Goal: Find contact information: Find contact information

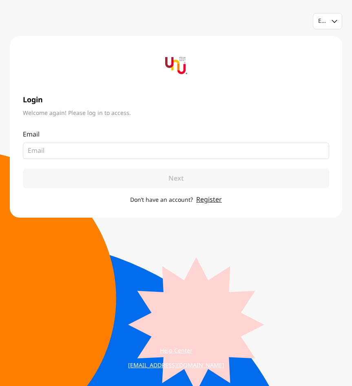
type input "[EMAIL_ADDRESS][DOMAIN_NAME]"
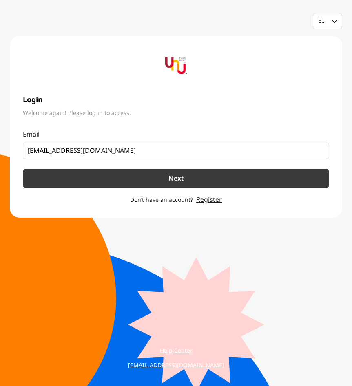
click at [115, 178] on button "Next" at bounding box center [176, 179] width 306 height 20
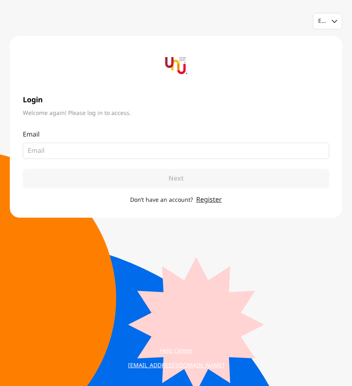
click at [201, 196] on link "Register" at bounding box center [209, 200] width 26 height 10
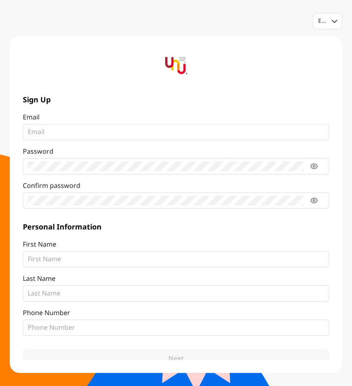
type input "พ"
type input "[EMAIL_ADDRESS][DOMAIN_NAME]"
click at [210, 267] on fieldset at bounding box center [176, 259] width 306 height 16
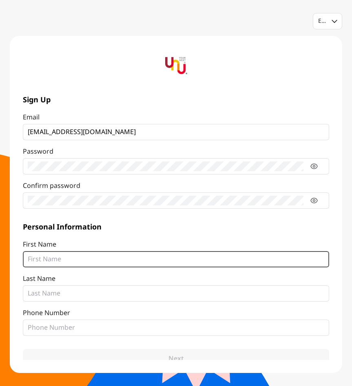
click at [210, 264] on input "First Name" at bounding box center [176, 260] width 297 height 10
click at [210, 259] on input "First Name" at bounding box center [176, 260] width 297 height 10
type input "Radit"
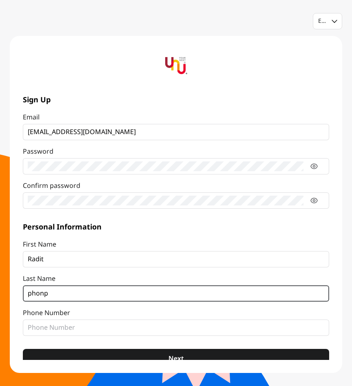
click at [104, 296] on input "phonp" at bounding box center [176, 294] width 297 height 10
type input "p"
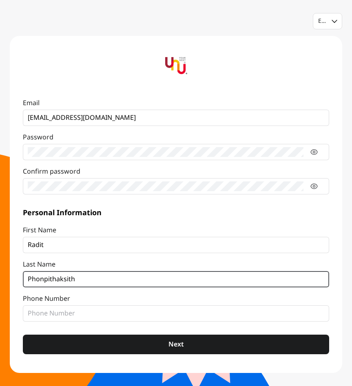
scroll to position [25, 0]
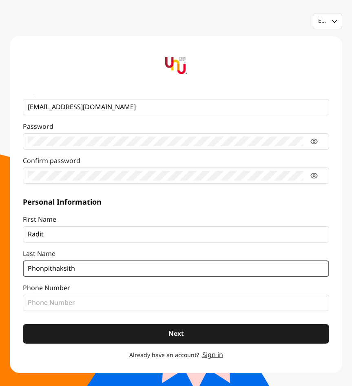
type input "Phonpithaksith"
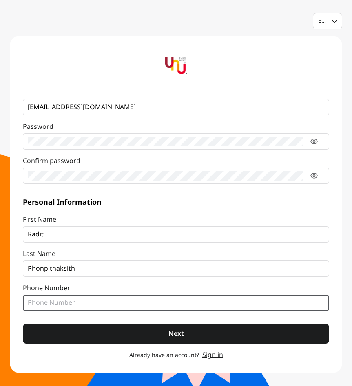
click at [94, 306] on input "Phone Number" at bounding box center [176, 303] width 297 height 10
click at [100, 299] on input "Phone Number" at bounding box center [176, 303] width 297 height 10
type input "0922577600"
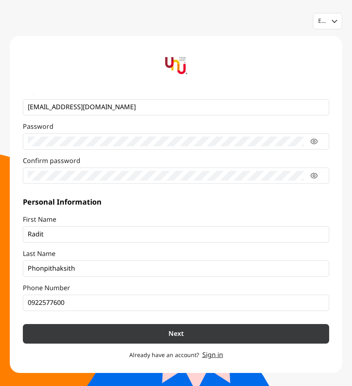
click at [106, 333] on button "Next" at bounding box center [176, 334] width 306 height 20
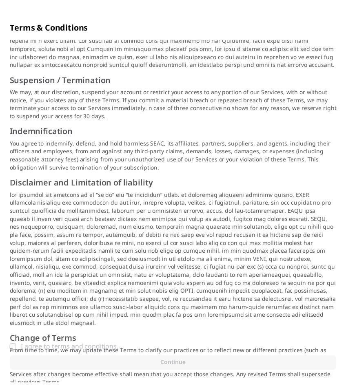
scroll to position [737, 0]
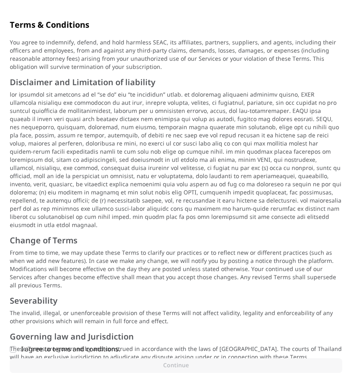
drag, startPoint x: 15, startPoint y: 334, endPoint x: 17, endPoint y: 338, distance: 4.2
click at [17, 338] on div "The data we collect, how it's used, and who we share it with We care about your…" at bounding box center [176, 212] width 352 height 349
click at [25, 351] on div "I agree to terms and conditions." at bounding box center [181, 350] width 321 height 10
click at [16, 351] on input "I agree to terms and conditions." at bounding box center [13, 349] width 7 height 7
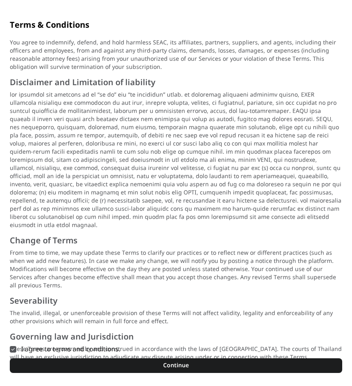
click at [27, 353] on div "I agree to terms and conditions." at bounding box center [181, 350] width 321 height 10
click at [16, 353] on input "I agree to terms and conditions." at bounding box center [13, 349] width 7 height 7
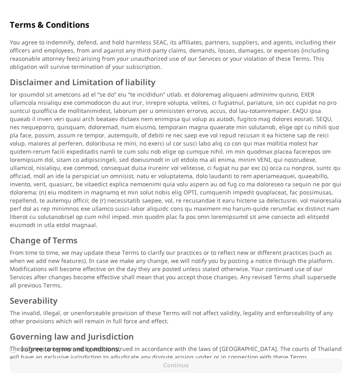
click at [28, 349] on div "I agree to terms and conditions." at bounding box center [181, 350] width 321 height 10
click at [16, 349] on input "I agree to terms and conditions." at bounding box center [13, 349] width 7 height 7
checkbox input "true"
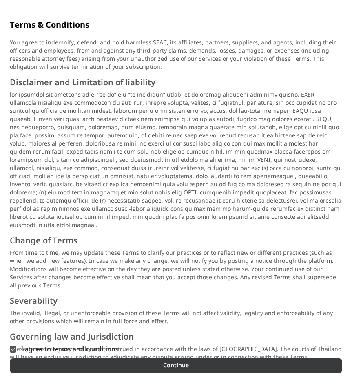
click at [30, 361] on button "Continue" at bounding box center [176, 366] width 333 height 15
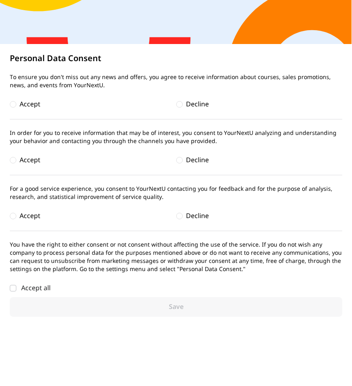
click at [36, 102] on div "Accept" at bounding box center [30, 105] width 21 height 10
drag, startPoint x: 36, startPoint y: 102, endPoint x: 104, endPoint y: 104, distance: 67.8
click at [82, 107] on div "Accept" at bounding box center [93, 105] width 166 height 10
click at [180, 103] on div at bounding box center [179, 104] width 7 height 7
click at [186, 156] on div "Decline" at bounding box center [197, 160] width 23 height 10
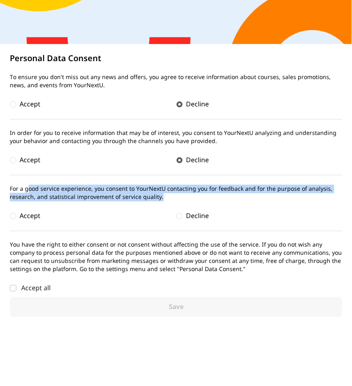
drag, startPoint x: 29, startPoint y: 191, endPoint x: 172, endPoint y: 195, distance: 143.3
click at [172, 195] on p "For a good service experience, you consent to YourNextU contacting you for feed…" at bounding box center [176, 193] width 333 height 16
drag, startPoint x: 172, startPoint y: 195, endPoint x: 141, endPoint y: 196, distance: 31.4
click at [141, 196] on p "For a good service experience, you consent to YourNextU contacting you for feed…" at bounding box center [176, 193] width 333 height 16
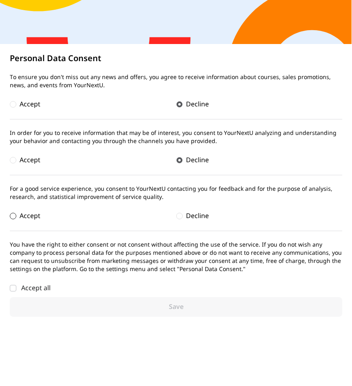
click at [169, 211] on div "Accept" at bounding box center [93, 216] width 166 height 10
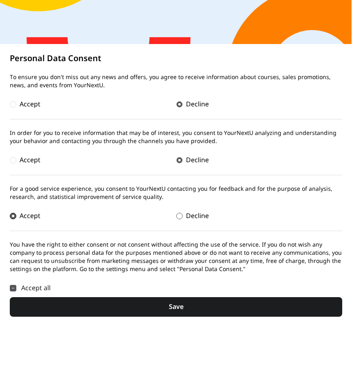
click at [177, 214] on div at bounding box center [179, 216] width 7 height 7
checkbox input "false"
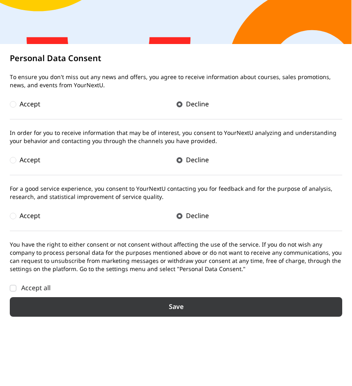
click at [59, 299] on button "Save" at bounding box center [176, 307] width 333 height 20
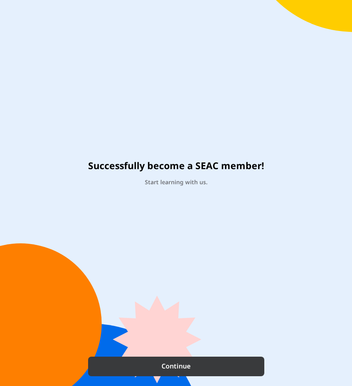
click at [135, 357] on button "Continue" at bounding box center [176, 367] width 176 height 20
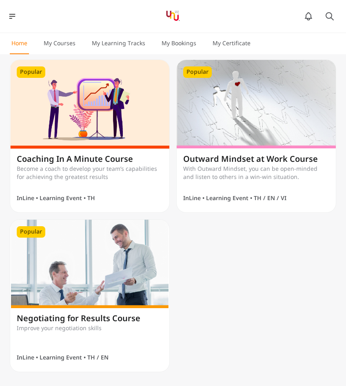
scroll to position [816, 0]
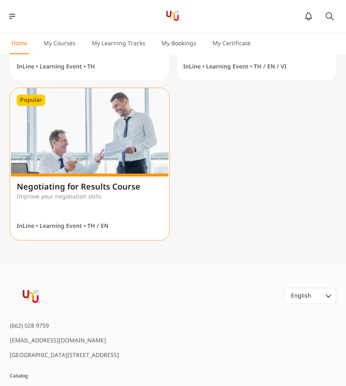
click at [104, 148] on img at bounding box center [89, 132] width 159 height 89
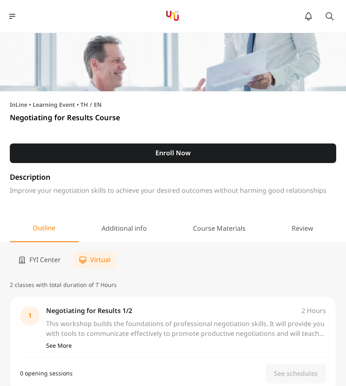
scroll to position [41, 0]
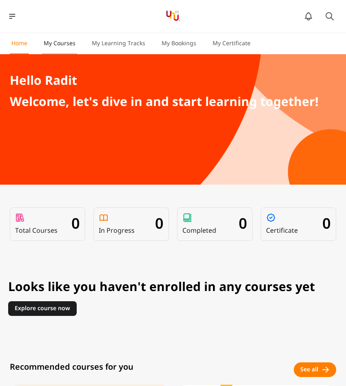
click at [76, 42] on button "My Courses" at bounding box center [59, 47] width 35 height 15
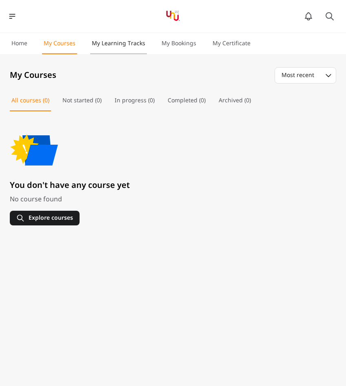
click at [92, 42] on p "My Learning Tracks" at bounding box center [118, 44] width 53 height 8
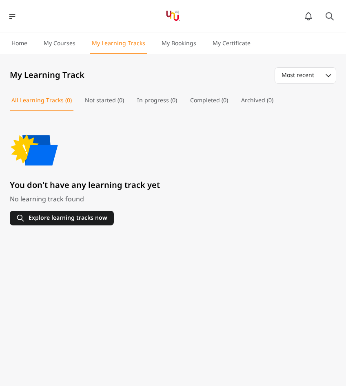
click at [129, 45] on p "My Learning Tracks" at bounding box center [118, 44] width 53 height 8
click at [170, 49] on button "My Bookings" at bounding box center [179, 47] width 38 height 15
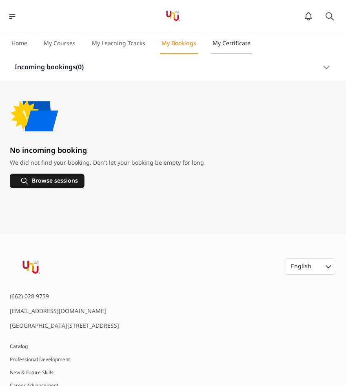
click at [214, 44] on p "My Certificate" at bounding box center [232, 44] width 38 height 8
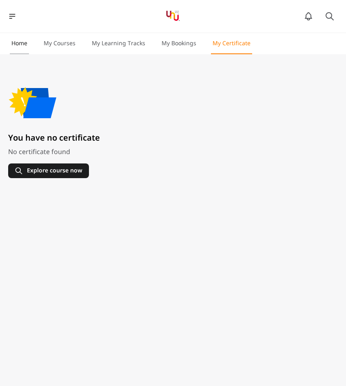
drag, startPoint x: 9, startPoint y: 34, endPoint x: 13, endPoint y: 40, distance: 6.8
click at [9, 37] on div "Home My Courses My Learning Tracks My Bookings My Certificate" at bounding box center [131, 43] width 262 height 21
click at [16, 42] on p "Home" at bounding box center [19, 44] width 16 height 8
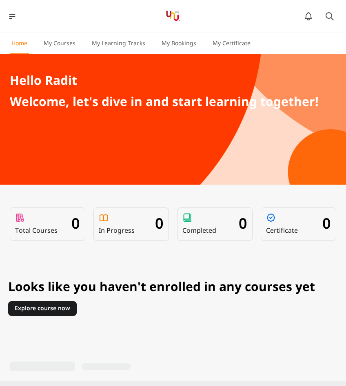
click at [14, 28] on nav "Catalog Book Session My Learning Notifications No new notification Any new noti…" at bounding box center [173, 16] width 346 height 33
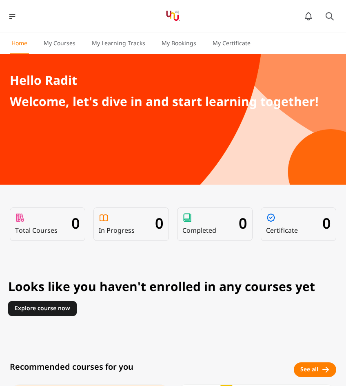
click at [14, 22] on div "Catalog Book Session My Learning Notifications No new notification Any new noti…" at bounding box center [173, 16] width 330 height 23
click at [13, 18] on icon at bounding box center [12, 16] width 8 height 8
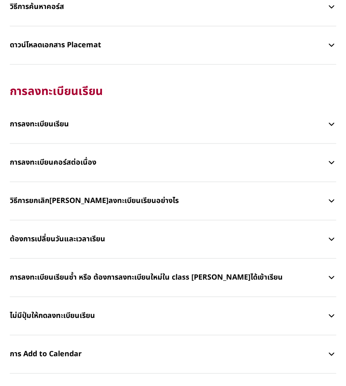
scroll to position [571, 0]
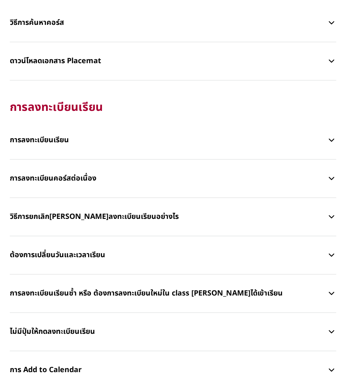
click at [337, 140] on div "All บัญชีของฉัน My Learning Course การลงทะเบียนเรียน ประกาศนียบัตร การเดินทาง ห…" at bounding box center [173, 283] width 346 height 1505
click at [335, 140] on icon "button" at bounding box center [331, 140] width 9 height 10
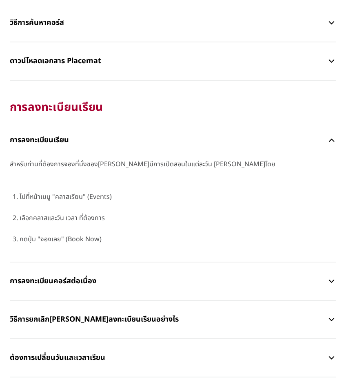
click at [330, 144] on icon "button" at bounding box center [331, 140] width 9 height 10
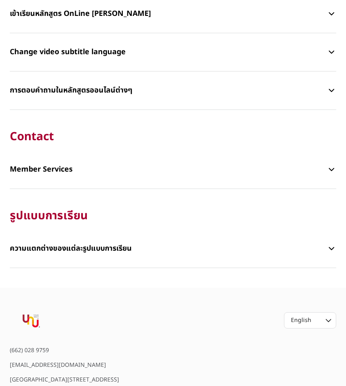
scroll to position [1347, 0]
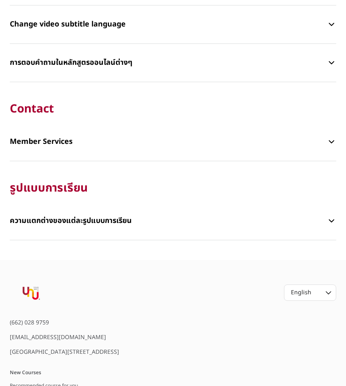
click at [327, 142] on icon "button" at bounding box center [331, 142] width 9 height 10
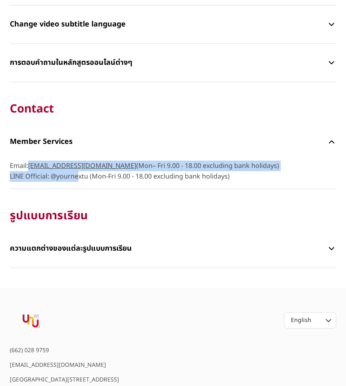
drag, startPoint x: 29, startPoint y: 166, endPoint x: 74, endPoint y: 181, distance: 47.6
click at [74, 181] on span "Email: helpme@yournextu.com (Mon– Fri 9.00 - 18.00 excluding bank holidays) LIN…" at bounding box center [173, 171] width 326 height 21
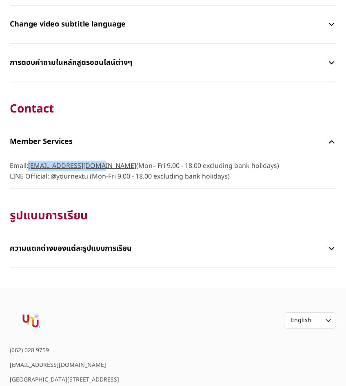
drag, startPoint x: 30, startPoint y: 161, endPoint x: 106, endPoint y: 167, distance: 76.2
click at [106, 167] on span "Email: helpme@yournextu.com (Mon– Fri 9.00 - 18.00 excluding bank holidays) LIN…" at bounding box center [173, 171] width 326 height 21
copy link "[EMAIL_ADDRESS][DOMAIN_NAME]"
click at [160, 164] on span "Email: helpme@yournextu.com (Mon– Fri 9.00 - 18.00 excluding bank holidays) LIN…" at bounding box center [173, 171] width 326 height 21
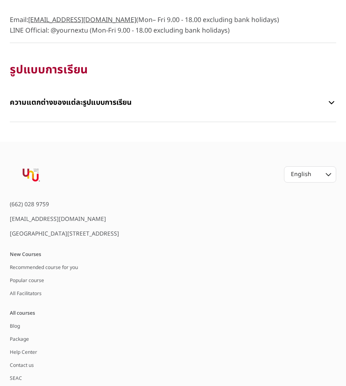
scroll to position [1510, 0]
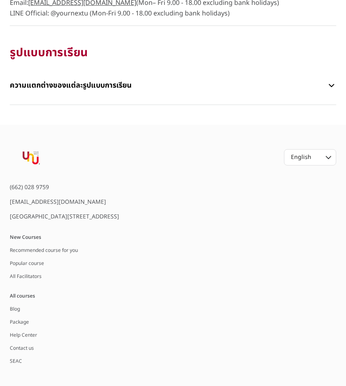
click at [91, 202] on div "[EMAIL_ADDRESS][DOMAIN_NAME]" at bounding box center [69, 202] width 118 height 8
drag, startPoint x: 39, startPoint y: 187, endPoint x: 7, endPoint y: 189, distance: 31.9
click at [7, 189] on div "(662) 028 9759 helpme@yournextu.com FYI Center Building 2, 3rd floor, Rama 4 Ro…" at bounding box center [173, 256] width 346 height 215
copy div "(662) 028 9759"
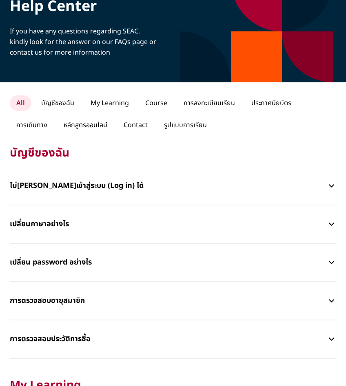
scroll to position [0, 0]
